Goal: Task Accomplishment & Management: Manage account settings

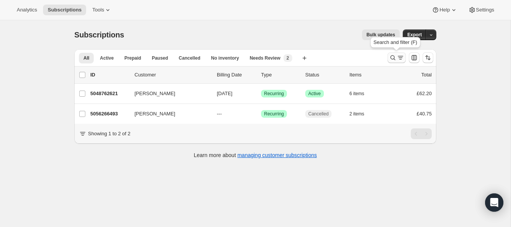
click at [392, 55] on icon "Search and filter results" at bounding box center [393, 58] width 8 height 8
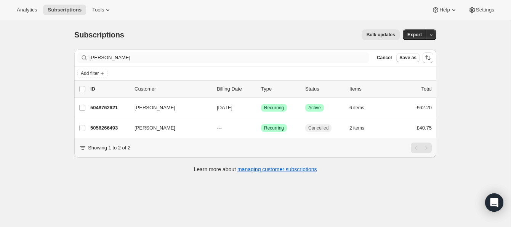
drag, startPoint x: 130, startPoint y: 63, endPoint x: 127, endPoint y: 60, distance: 4.9
click at [113, 58] on div "Filter subscribers gemma earrey Clear Cancel Save as" at bounding box center [255, 57] width 362 height 17
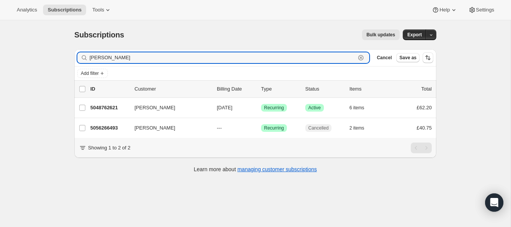
drag, startPoint x: 129, startPoint y: 59, endPoint x: 72, endPoint y: 53, distance: 56.7
click at [72, 53] on div "Filter subscribers gemma earrey Clear Cancel Save as Add filter 0 selected Upda…" at bounding box center [252, 111] width 368 height 137
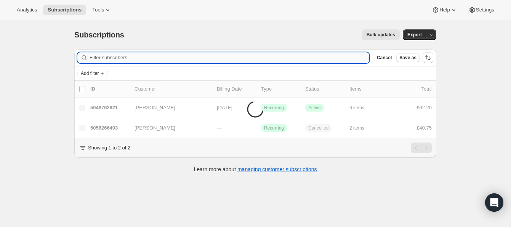
click at [97, 56] on input "Filter subscribers" at bounding box center [230, 57] width 280 height 11
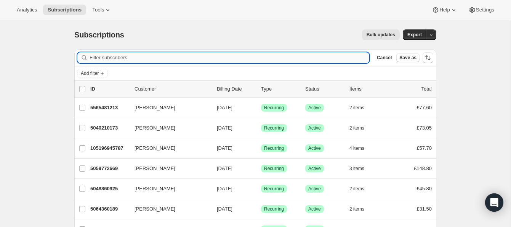
paste input "[PERSON_NAME]"
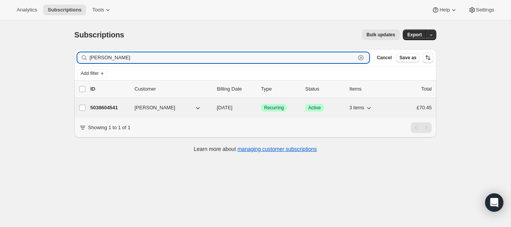
type input "[PERSON_NAME]"
click at [108, 106] on p "5038604541" at bounding box center [109, 108] width 38 height 8
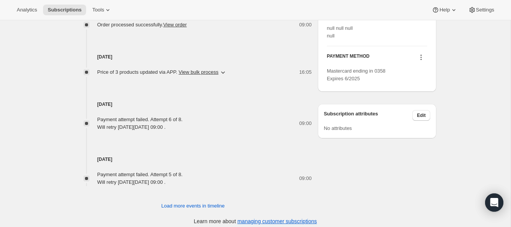
scroll to position [395, 0]
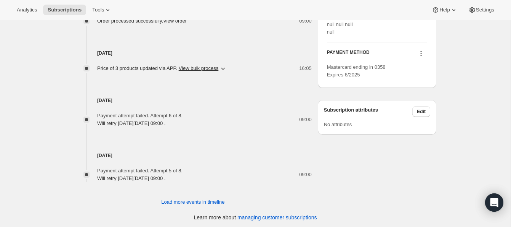
click at [422, 57] on icon at bounding box center [422, 54] width 8 height 8
click at [421, 81] on span "Send link to update card" at bounding box center [419, 83] width 53 height 6
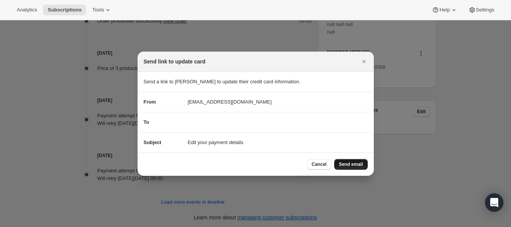
click at [348, 162] on span "Send email" at bounding box center [351, 164] width 24 height 6
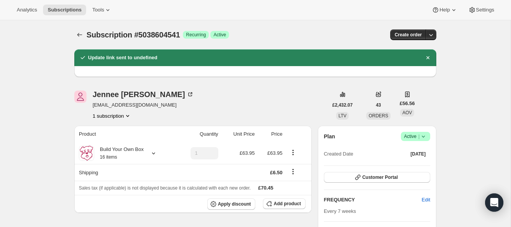
scroll to position [395, 0]
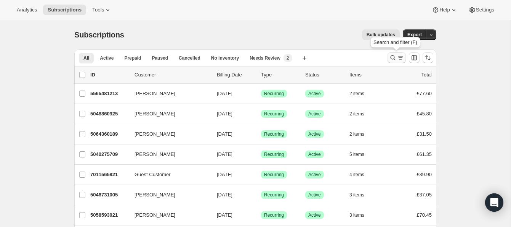
click at [392, 55] on icon "Search and filter results" at bounding box center [393, 58] width 8 height 8
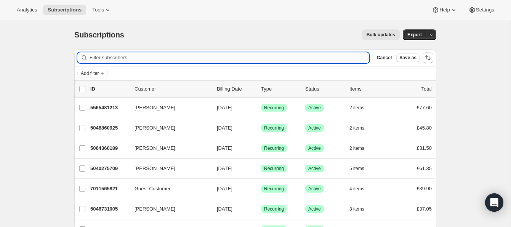
click at [212, 58] on input "Filter subscribers" at bounding box center [230, 57] width 280 height 11
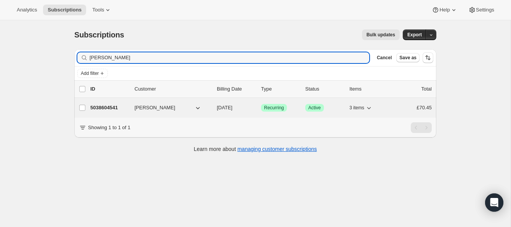
type input "[PERSON_NAME]"
click at [116, 106] on p "5038604541" at bounding box center [109, 108] width 38 height 8
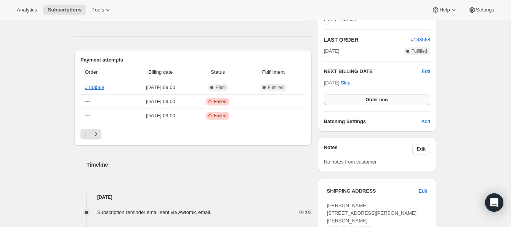
scroll to position [166, 0]
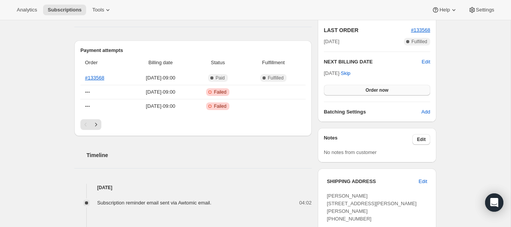
click at [353, 87] on button "Order now" at bounding box center [377, 90] width 106 height 11
click at [353, 87] on button "Click to confirm" at bounding box center [377, 90] width 106 height 11
